Goal: Task Accomplishment & Management: Manage account settings

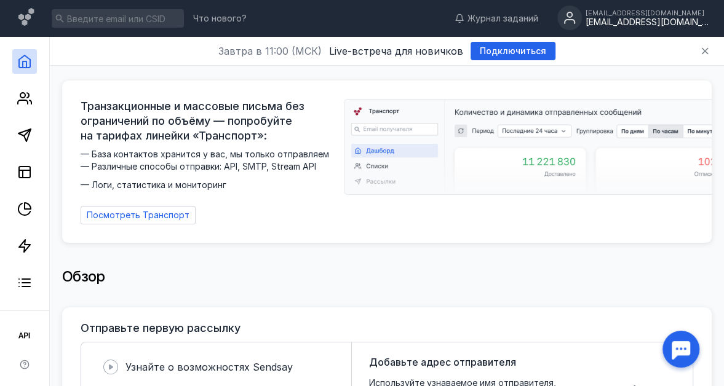
click at [644, 17] on div "[EMAIL_ADDRESS][DOMAIN_NAME]" at bounding box center [646, 22] width 123 height 10
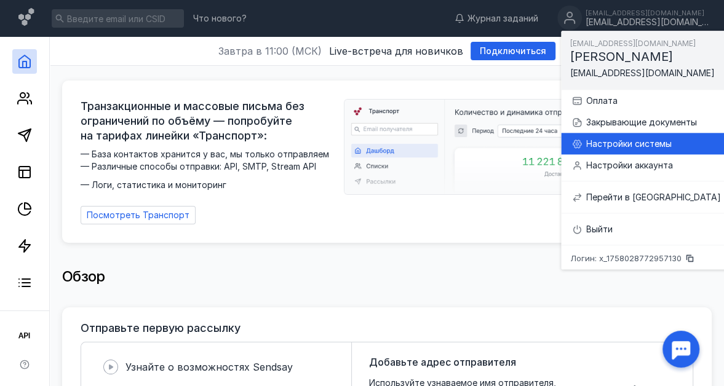
click at [604, 141] on div "Настройки системы" at bounding box center [653, 144] width 135 height 12
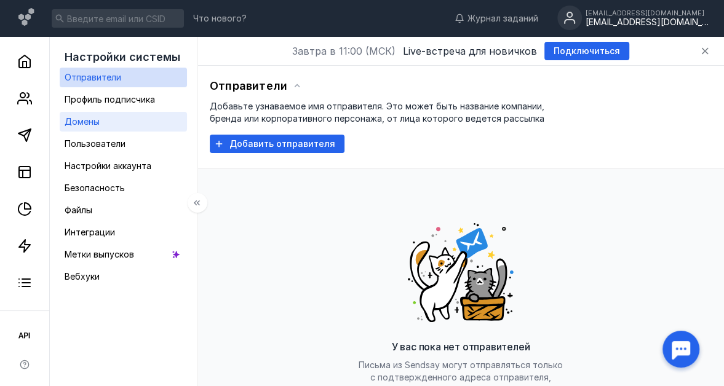
click at [109, 119] on link "Домены" at bounding box center [123, 122] width 127 height 20
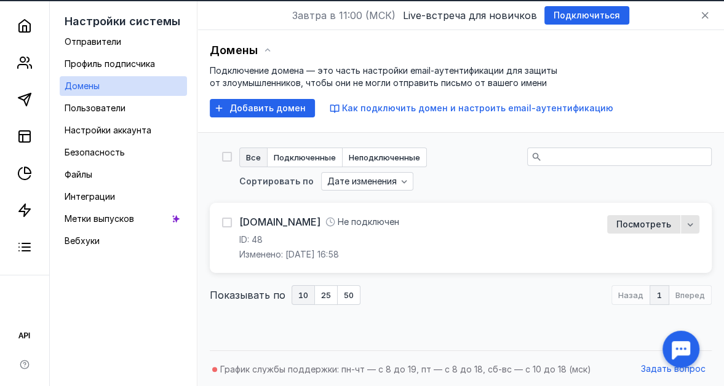
scroll to position [37, 0]
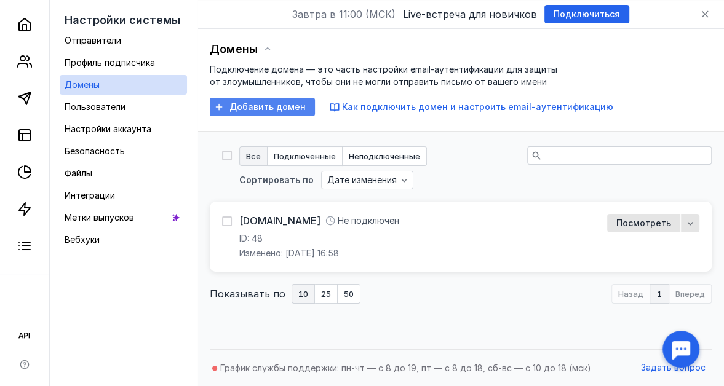
click at [293, 105] on span "Добавить домен" at bounding box center [267, 107] width 76 height 10
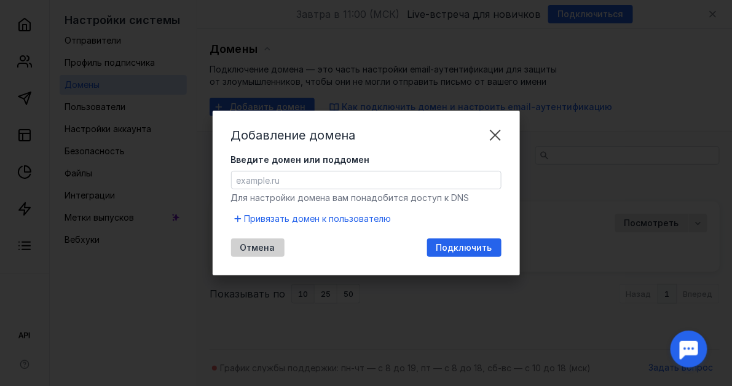
click at [248, 252] on span "Отмена" at bounding box center [257, 248] width 35 height 10
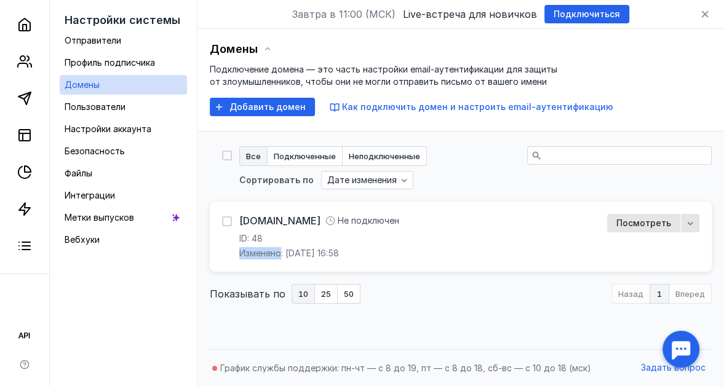
click at [248, 252] on span "Изменено: [DATE] 16:58" at bounding box center [289, 253] width 100 height 12
click at [443, 293] on div "Показывать по 10 25 50 Назад 1 Вперед" at bounding box center [461, 294] width 502 height 20
